Goal: Use online tool/utility: Utilize a website feature to perform a specific function

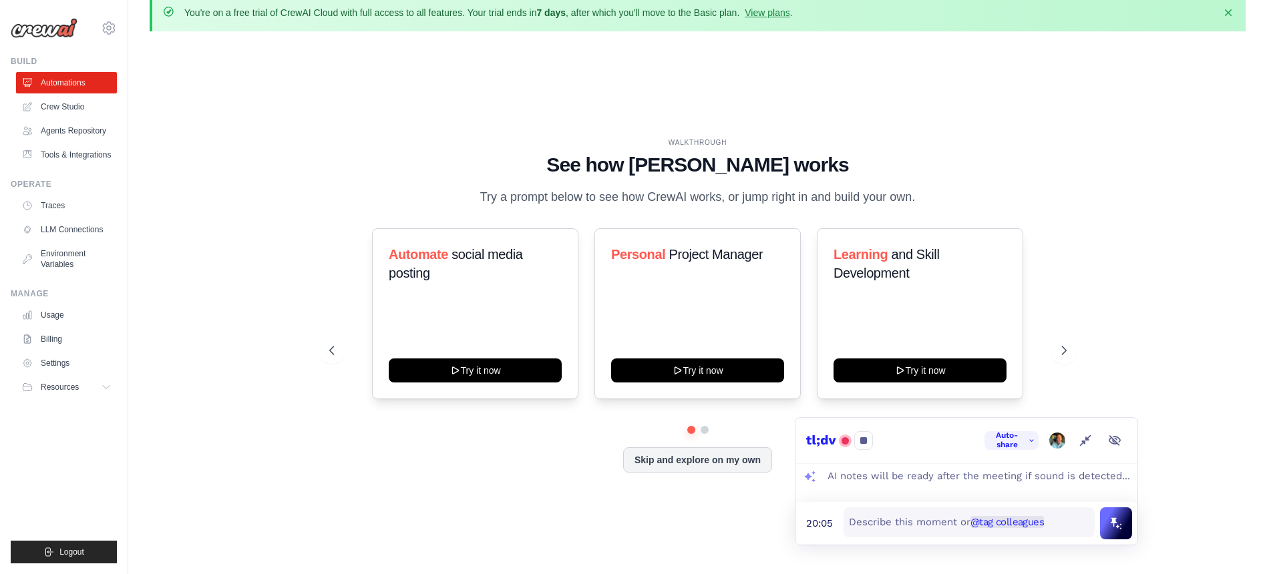
scroll to position [46, 0]
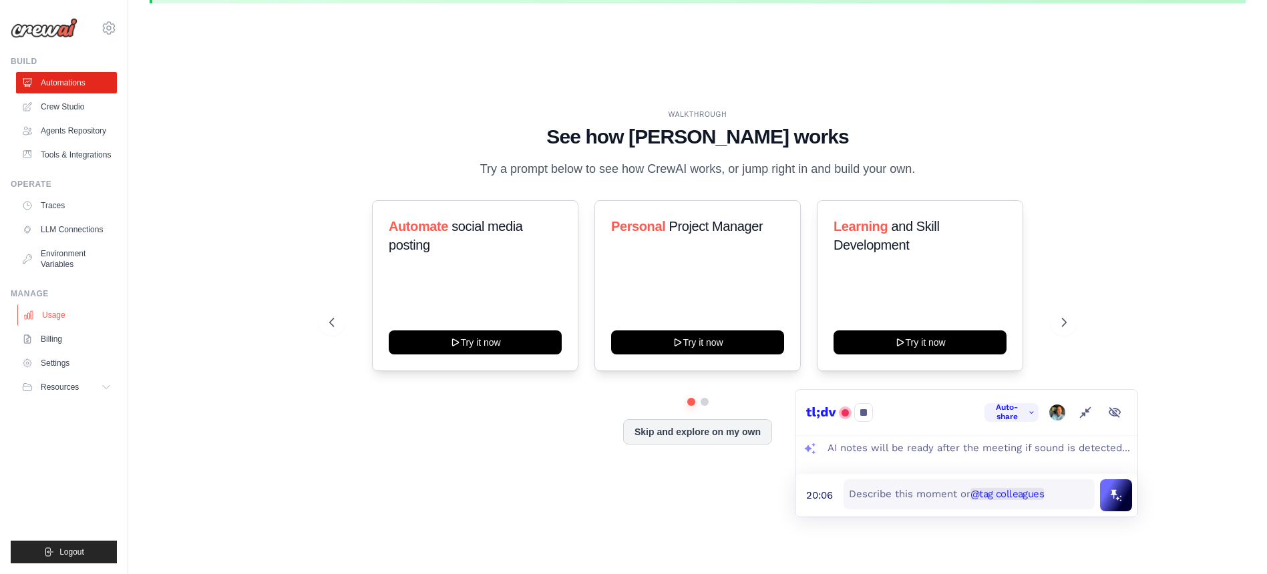
click at [39, 326] on link "Usage" at bounding box center [67, 314] width 101 height 21
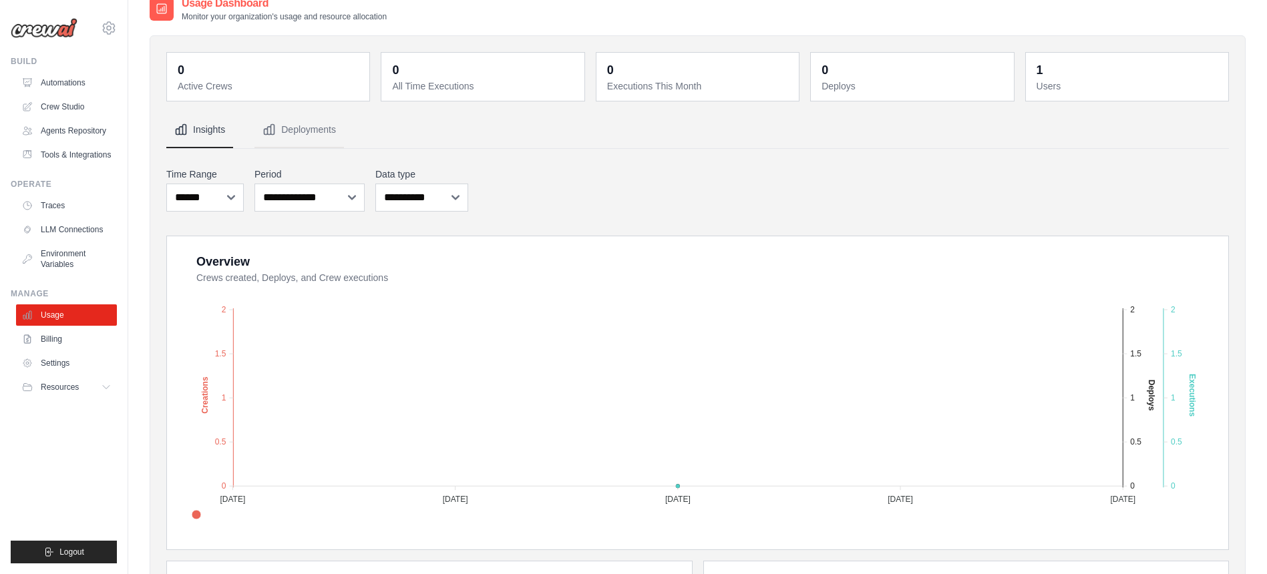
scroll to position [267, 0]
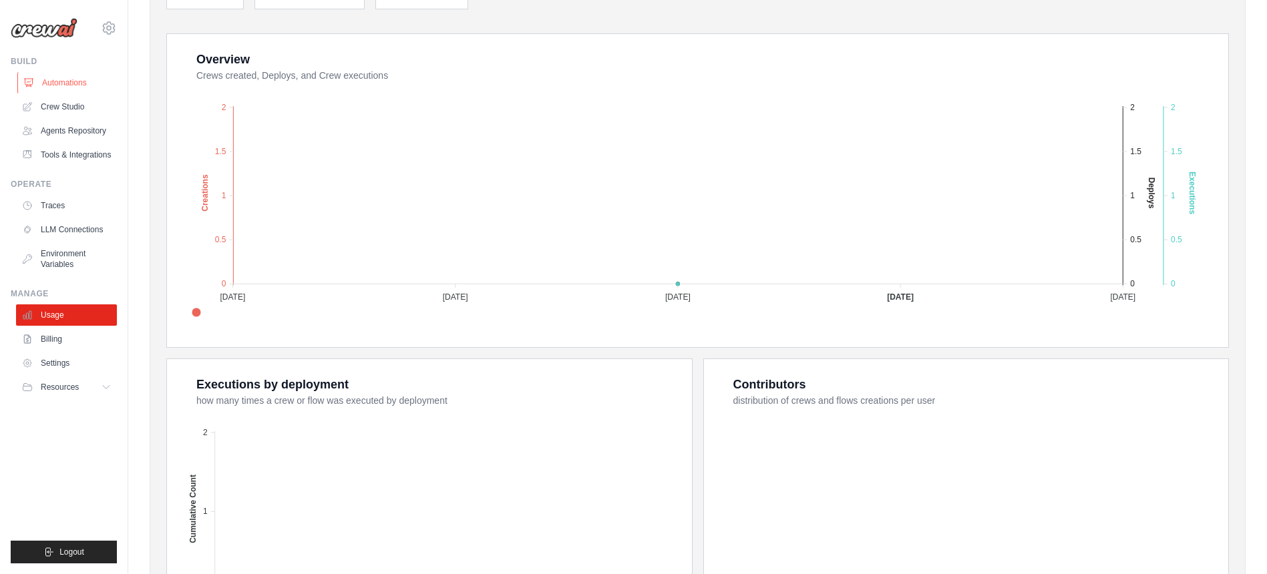
click at [51, 79] on link "Automations" at bounding box center [67, 82] width 101 height 21
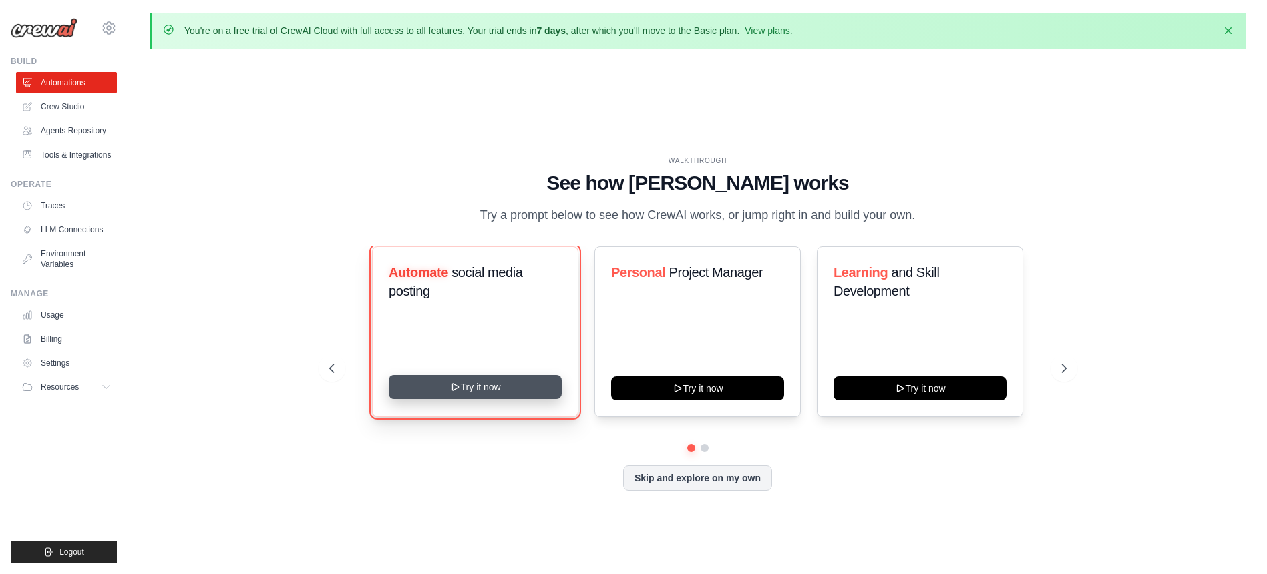
click at [473, 397] on button "Try it now" at bounding box center [475, 387] width 173 height 24
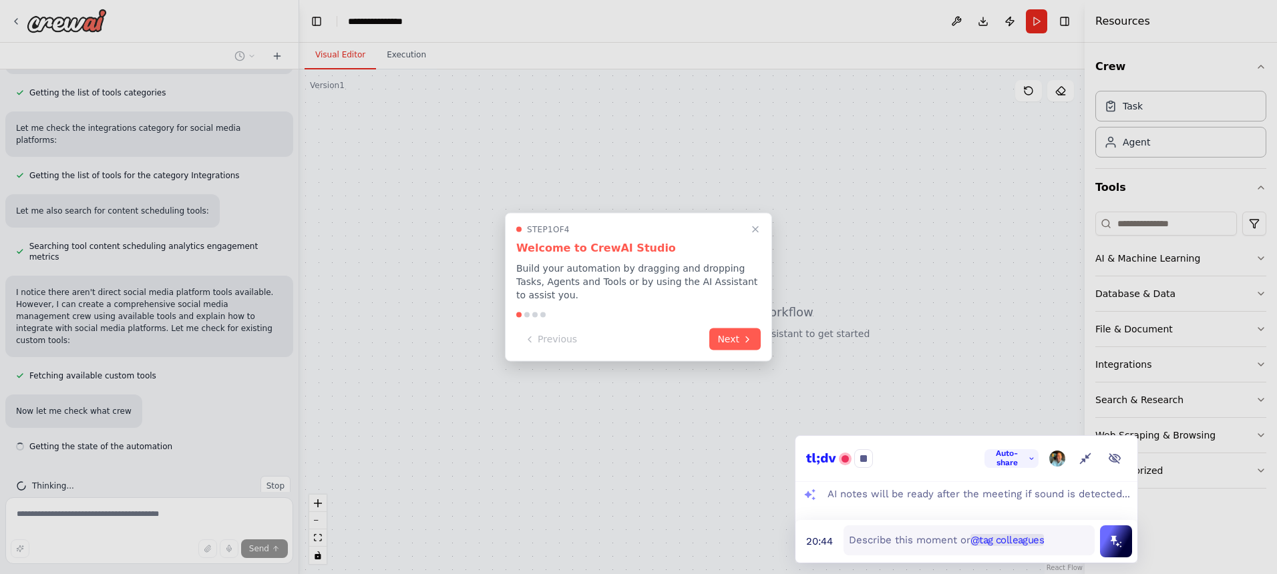
scroll to position [470, 0]
click at [756, 229] on icon "Close walkthrough" at bounding box center [755, 230] width 12 height 12
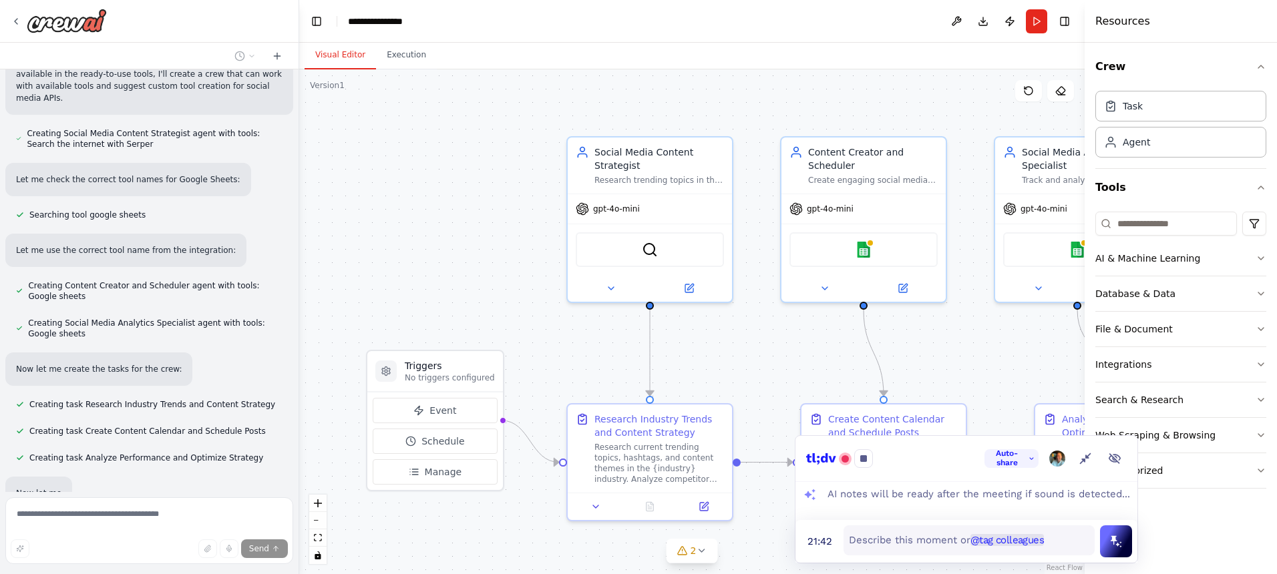
scroll to position [945, 0]
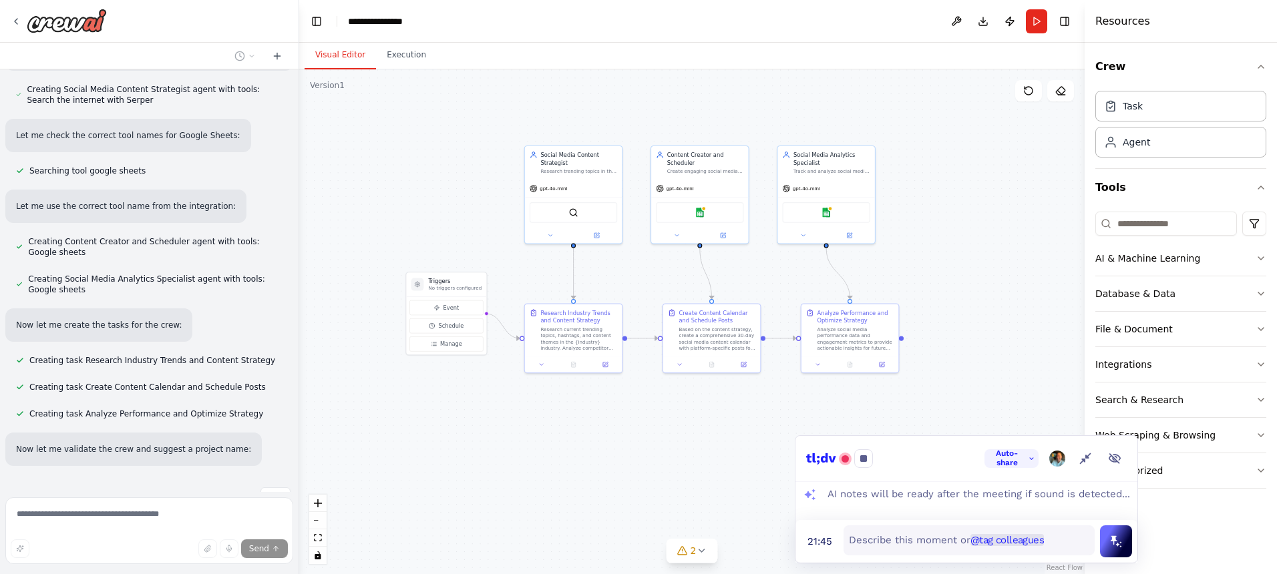
drag, startPoint x: 721, startPoint y: 315, endPoint x: 636, endPoint y: 264, distance: 98.8
click at [636, 264] on div ".deletable-edge-delete-btn { width: 20px; height: 20px; border: 0px solid #ffff…" at bounding box center [691, 321] width 785 height 505
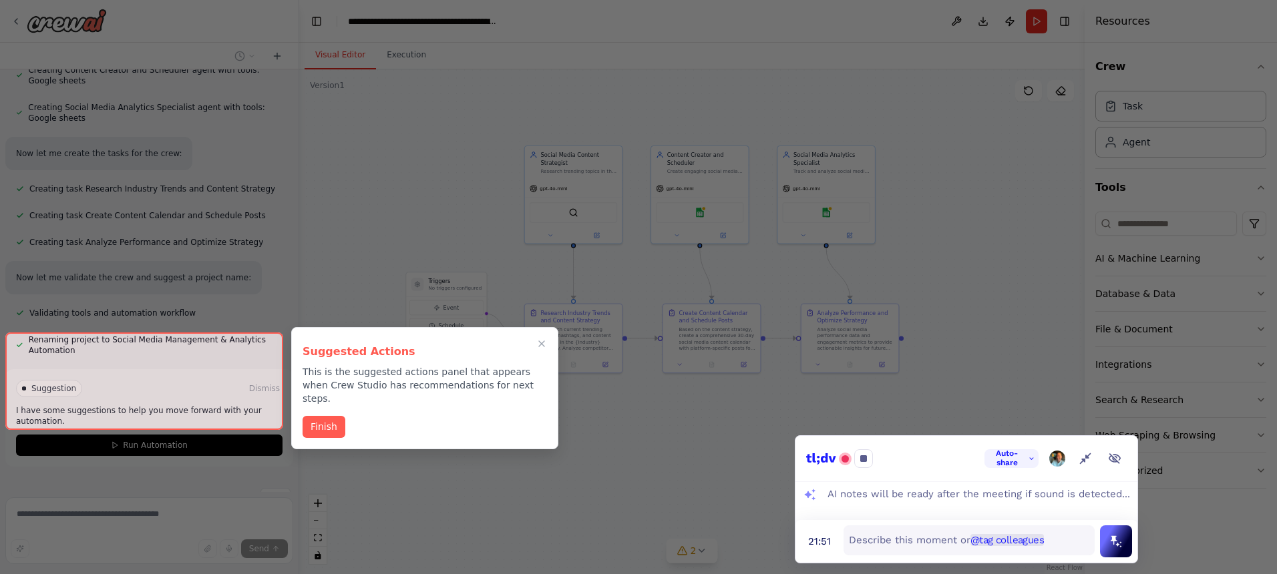
scroll to position [1118, 0]
click at [332, 420] on button "Finish" at bounding box center [323, 426] width 43 height 22
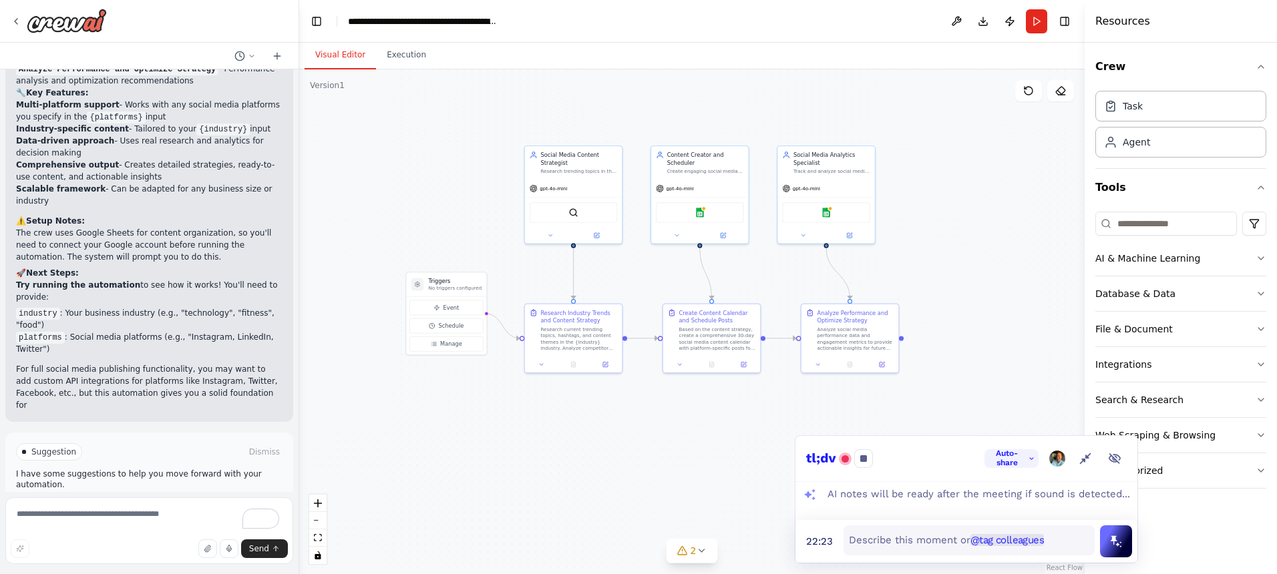
scroll to position [1666, 0]
